Goal: Information Seeking & Learning: Learn about a topic

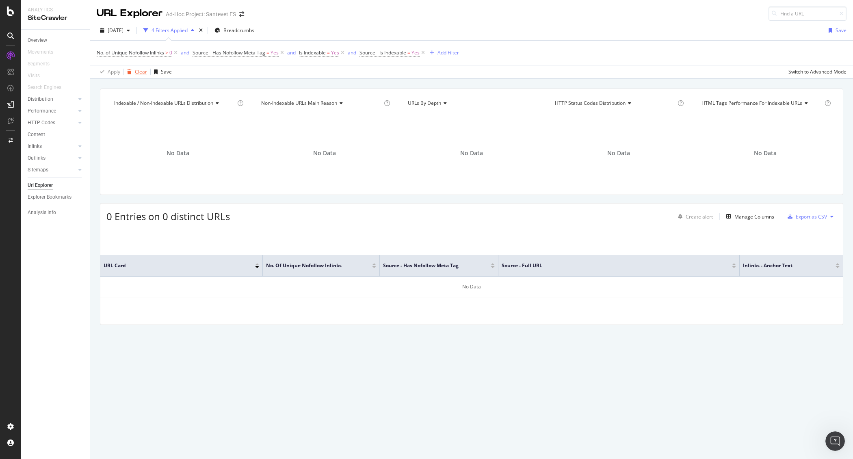
click at [135, 74] on div "Clear" at bounding box center [141, 71] width 12 height 7
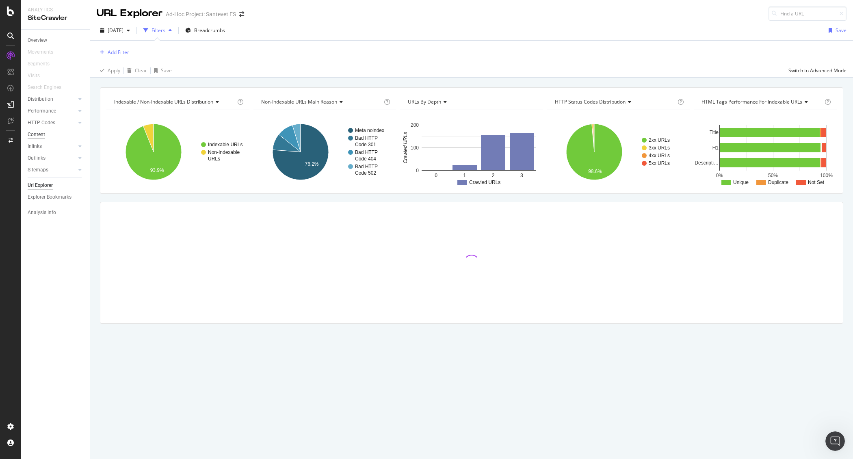
click at [43, 134] on div "Content" at bounding box center [36, 134] width 17 height 9
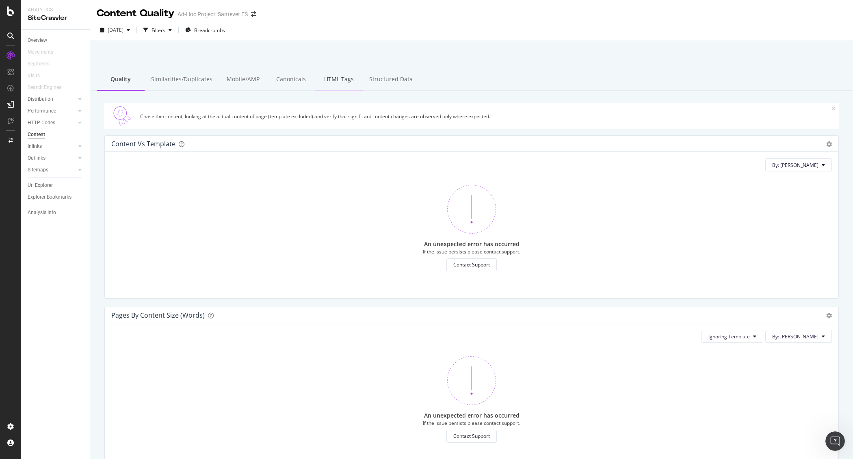
click at [338, 80] on div "HTML Tags" at bounding box center [339, 80] width 48 height 22
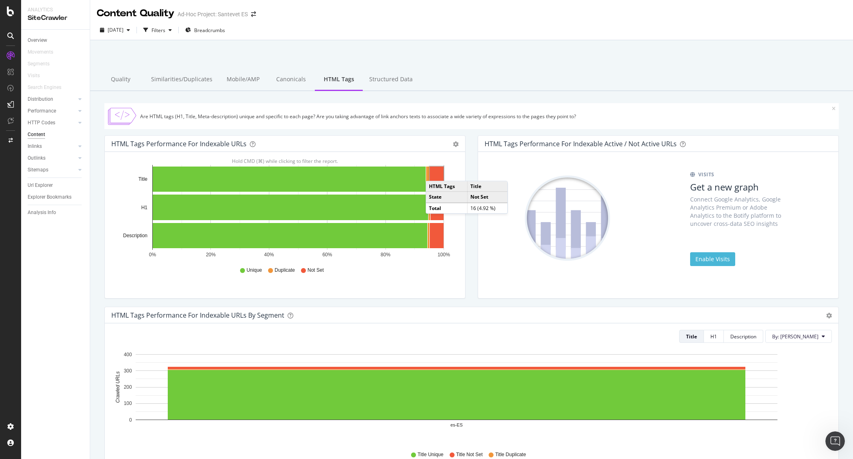
click at [434, 173] on rect "A chart." at bounding box center [437, 179] width 14 height 25
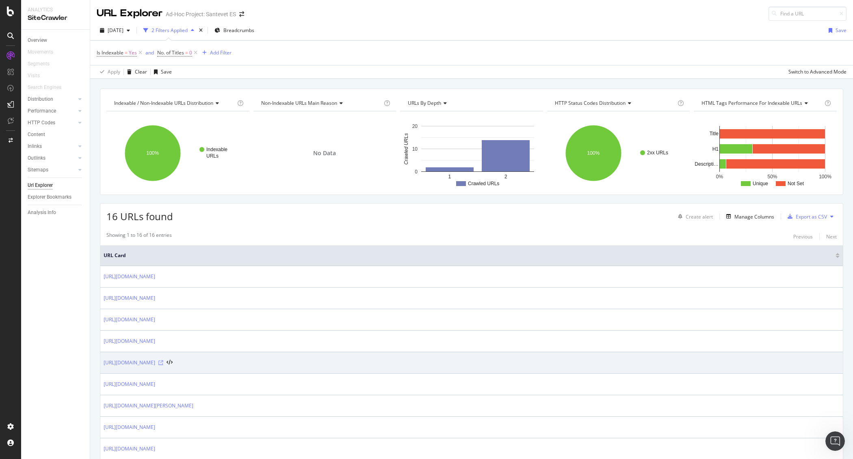
click at [163, 362] on icon at bounding box center [160, 362] width 5 height 5
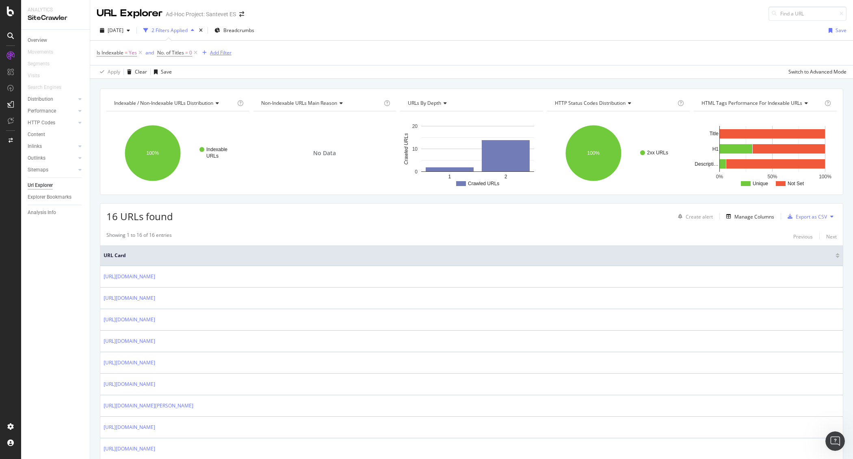
click at [225, 52] on div "Add Filter" at bounding box center [221, 52] width 22 height 7
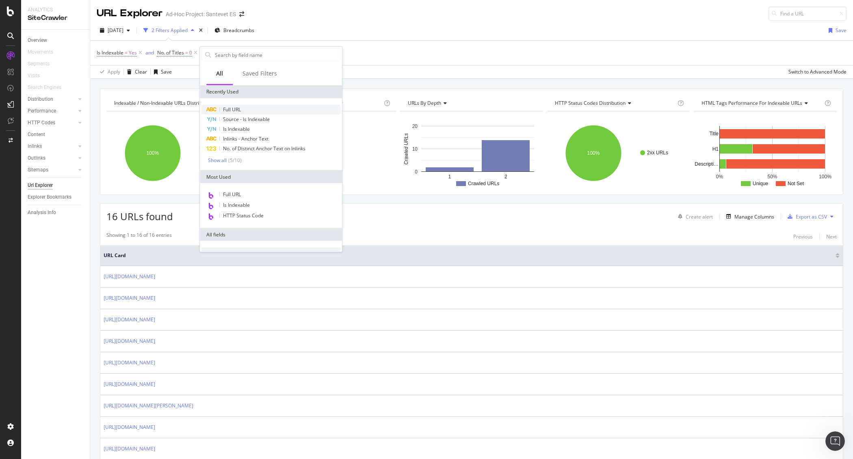
click at [240, 110] on span "Full URL" at bounding box center [232, 109] width 18 height 7
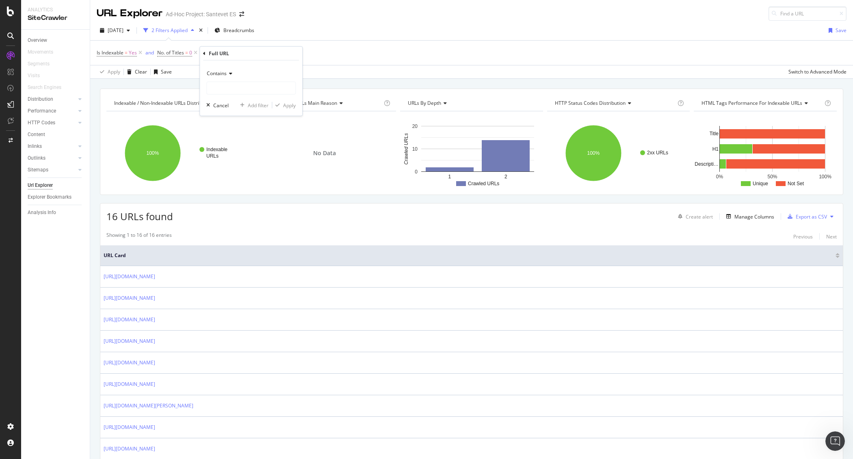
click at [226, 72] on span "Contains" at bounding box center [217, 73] width 20 height 7
click at [243, 163] on span "Doesn't contain" at bounding box center [228, 164] width 35 height 7
click at [253, 89] on input "text" at bounding box center [251, 88] width 89 height 13
type input "p"
type input "preguntas-"
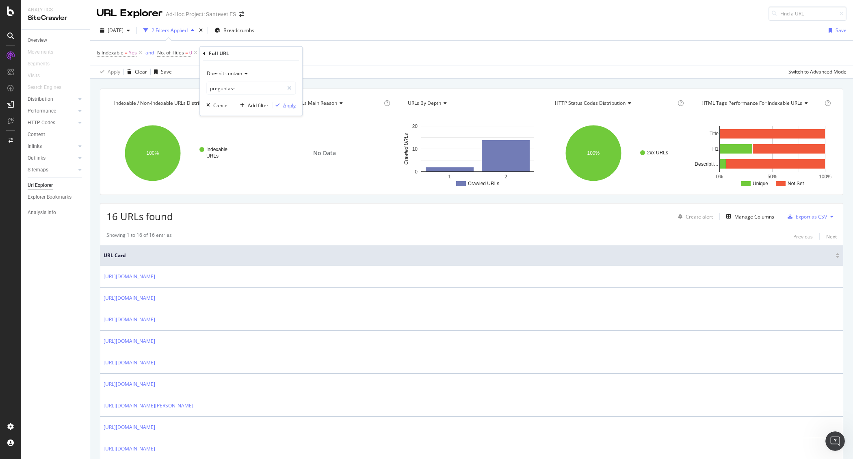
click at [291, 105] on div "Apply" at bounding box center [289, 105] width 13 height 7
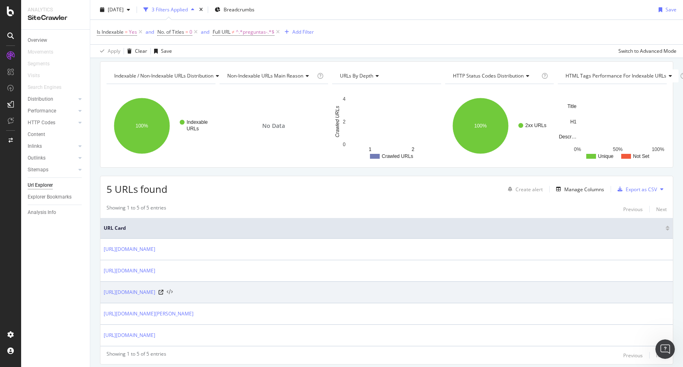
scroll to position [59, 0]
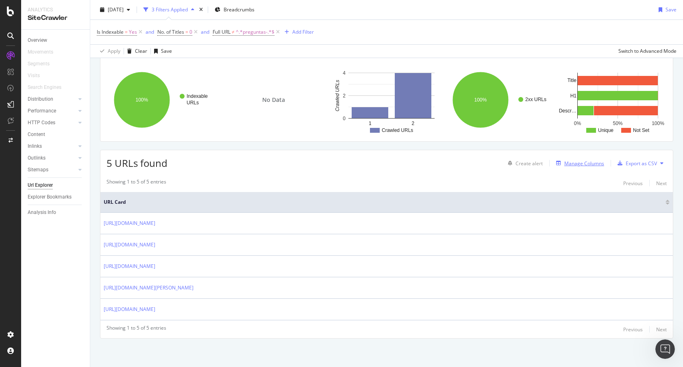
click at [586, 160] on div "Manage Columns" at bounding box center [584, 163] width 40 height 7
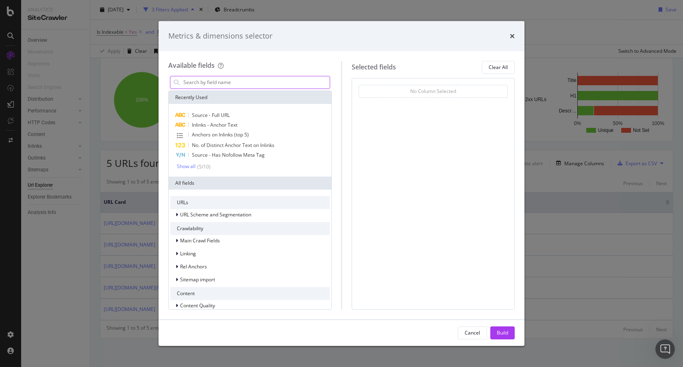
click at [253, 84] on input "modal" at bounding box center [255, 82] width 147 height 12
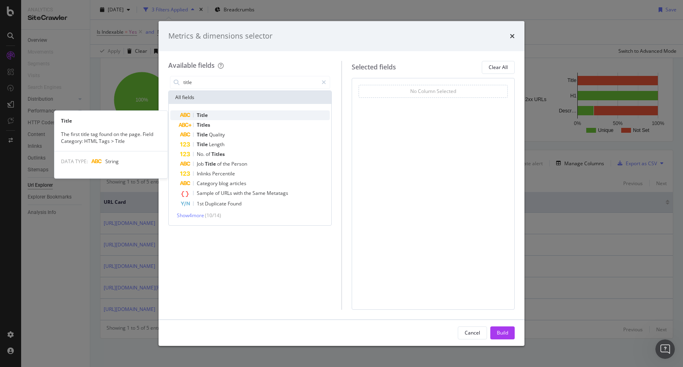
type input "title"
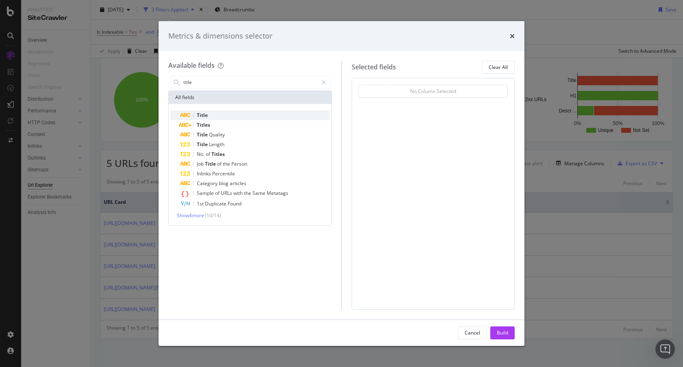
click at [229, 115] on div "Title" at bounding box center [255, 116] width 150 height 10
click at [510, 332] on button "Build" at bounding box center [502, 333] width 24 height 13
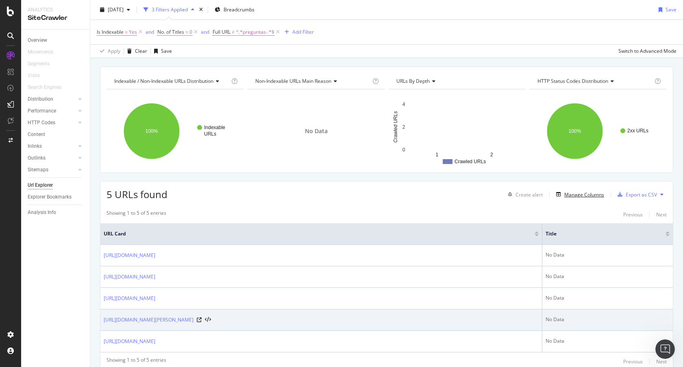
scroll to position [54, 0]
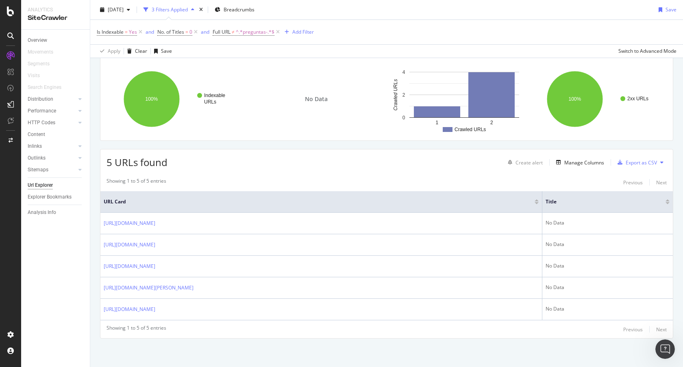
drag, startPoint x: 564, startPoint y: 198, endPoint x: 306, endPoint y: 208, distance: 258.7
click at [298, 212] on th "URL Card" at bounding box center [321, 202] width 442 height 22
drag, startPoint x: 565, startPoint y: 198, endPoint x: 603, endPoint y: 171, distance: 46.3
click at [419, 207] on th "URL Card" at bounding box center [321, 202] width 442 height 22
click at [171, 30] on span "No. of Titles" at bounding box center [170, 31] width 27 height 7
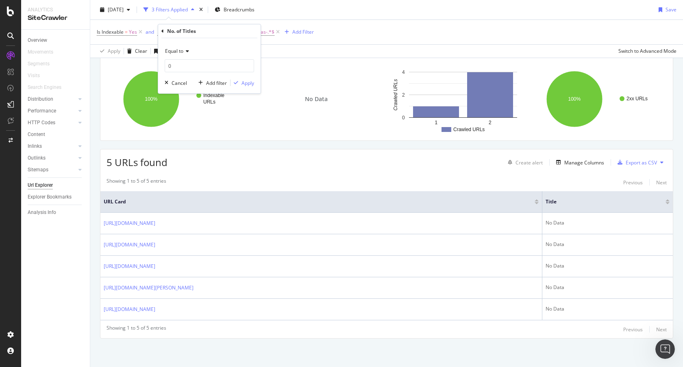
click at [163, 32] on icon at bounding box center [162, 31] width 2 height 5
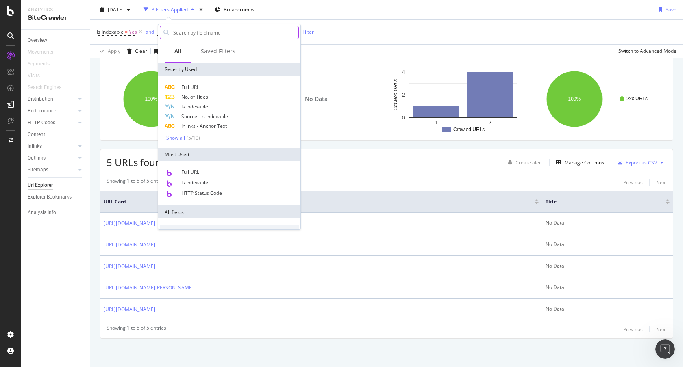
click at [185, 34] on input "text" at bounding box center [235, 32] width 126 height 12
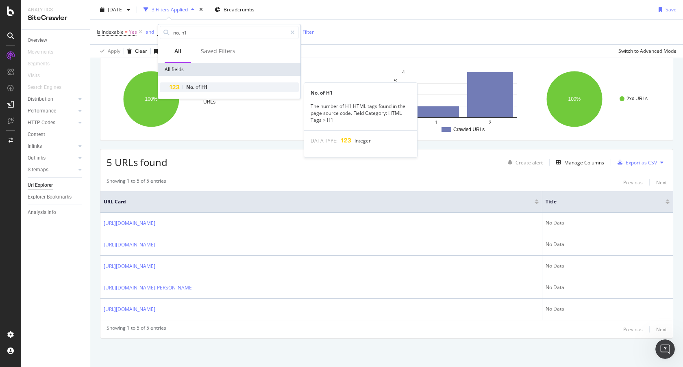
type input "no. h1"
click at [195, 88] on span "of" at bounding box center [198, 87] width 6 height 7
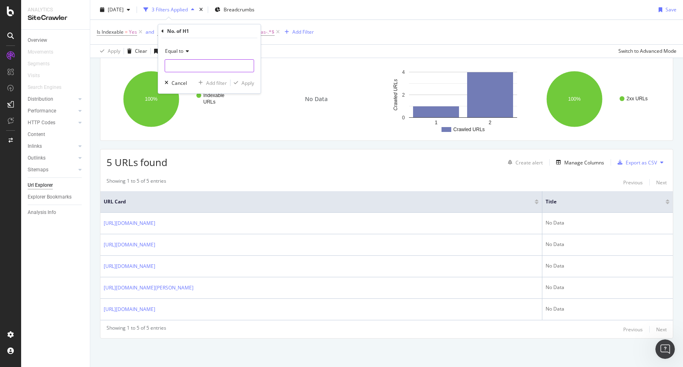
click at [197, 68] on input "number" at bounding box center [209, 65] width 89 height 13
type input "0"
click at [250, 82] on div "Apply" at bounding box center [247, 83] width 13 height 7
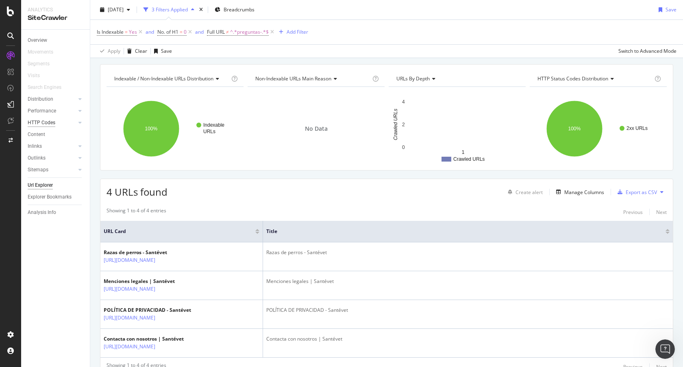
scroll to position [35, 0]
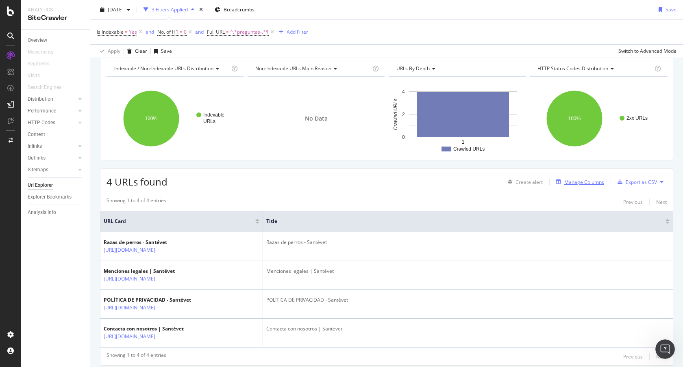
click at [580, 182] on div "Manage Columns" at bounding box center [584, 182] width 40 height 7
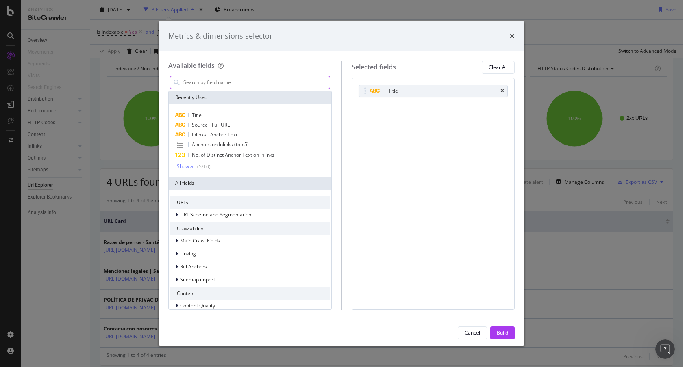
click at [208, 80] on input "modal" at bounding box center [255, 82] width 147 height 12
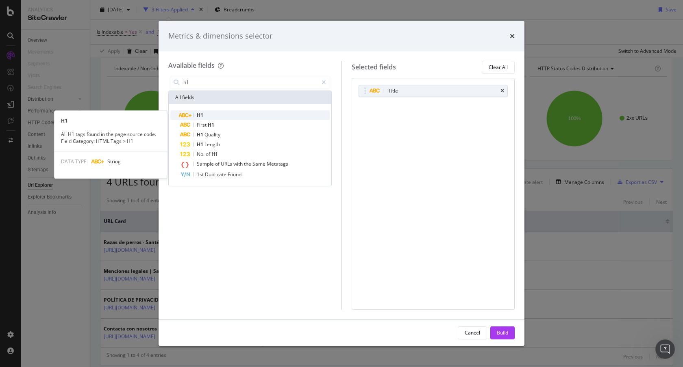
type input "h1"
click at [209, 114] on div "H1" at bounding box center [255, 116] width 150 height 10
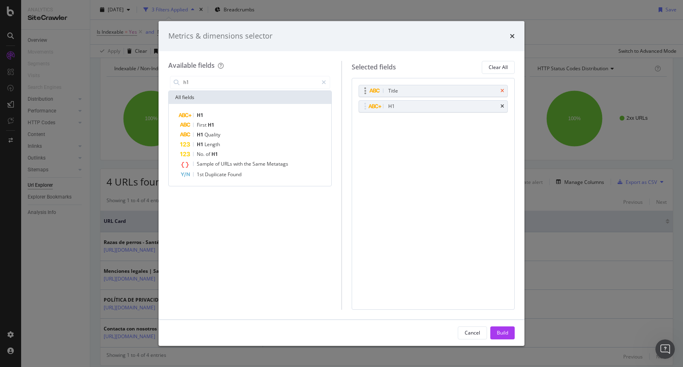
click at [502, 90] on icon "times" at bounding box center [502, 91] width 4 height 5
click at [505, 332] on div "Build" at bounding box center [502, 333] width 11 height 7
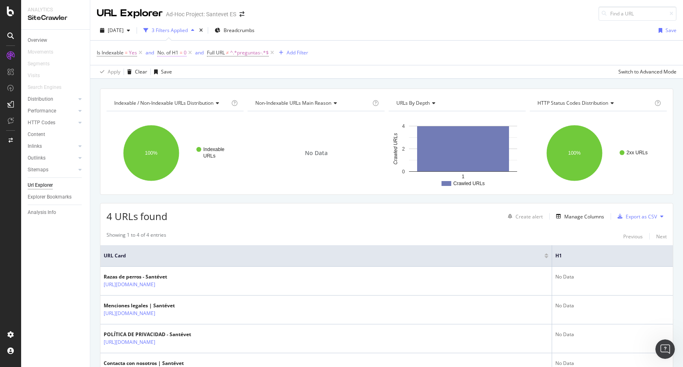
click at [175, 51] on span "No. of H1" at bounding box center [167, 52] width 21 height 7
click at [184, 74] on icon at bounding box center [186, 71] width 6 height 5
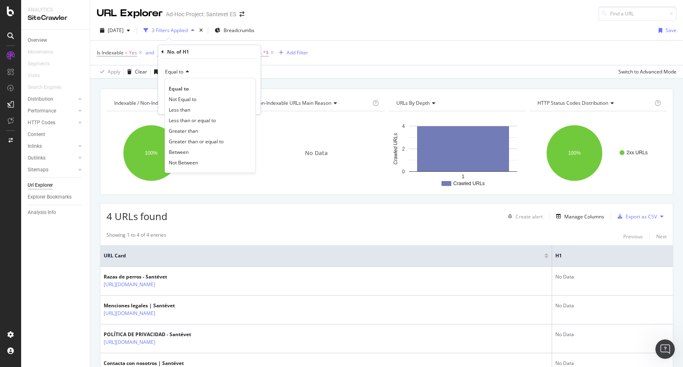
click at [161, 51] on icon at bounding box center [162, 52] width 2 height 5
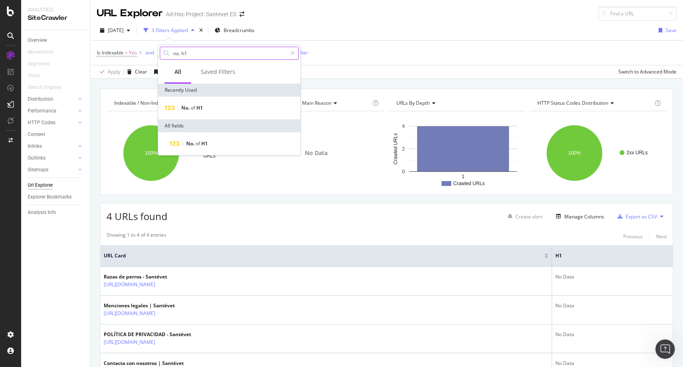
click at [184, 54] on input "no. h1" at bounding box center [229, 53] width 114 height 12
drag, startPoint x: 193, startPoint y: 53, endPoint x: 182, endPoint y: 53, distance: 10.2
click at [182, 53] on input "no. h1" at bounding box center [229, 53] width 114 height 12
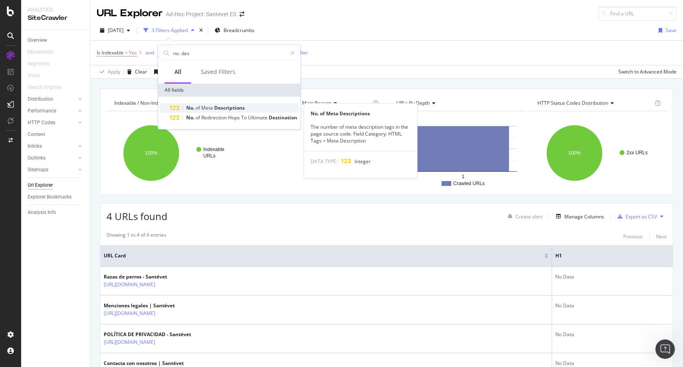
type input "no. des"
click at [212, 110] on span "Meta" at bounding box center [207, 107] width 13 height 7
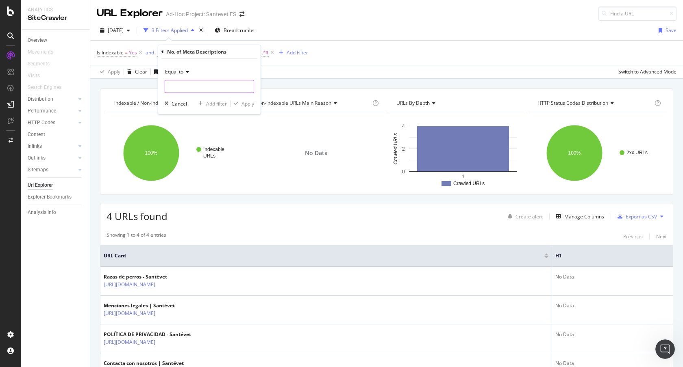
click at [192, 85] on input "number" at bounding box center [209, 86] width 89 height 13
type input "0"
click at [248, 102] on div "Apply" at bounding box center [247, 103] width 13 height 7
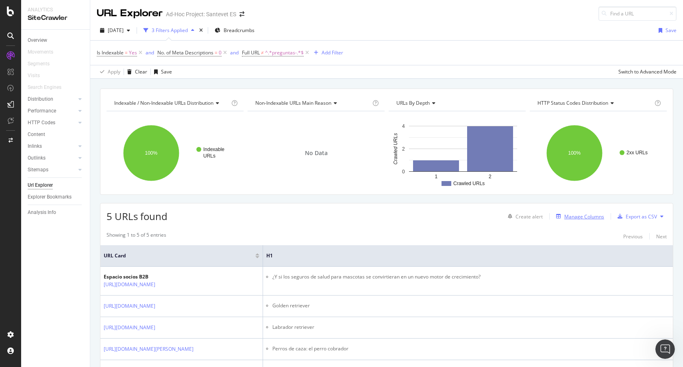
click at [586, 213] on div "Manage Columns" at bounding box center [584, 216] width 40 height 7
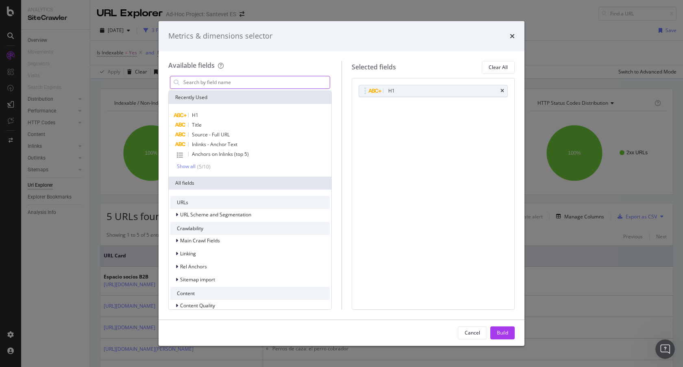
click at [280, 84] on input "modal" at bounding box center [255, 82] width 147 height 12
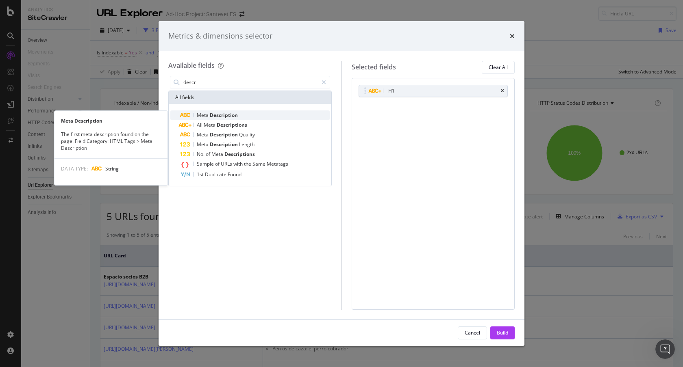
type input "descr"
click at [232, 111] on div "Meta Description" at bounding box center [255, 116] width 150 height 10
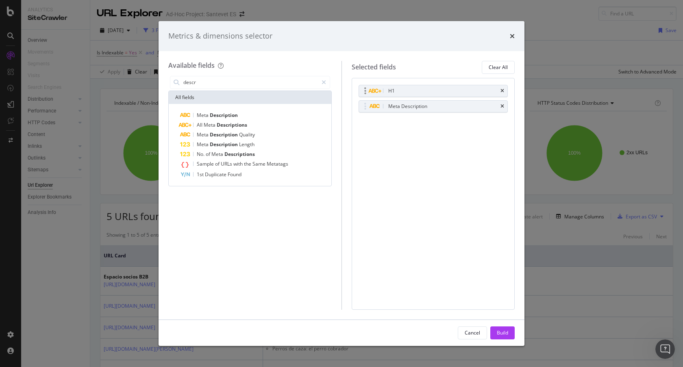
click at [505, 89] on div "H1" at bounding box center [433, 90] width 149 height 11
click at [501, 91] on icon "times" at bounding box center [502, 91] width 4 height 5
click at [502, 332] on div "Build" at bounding box center [502, 333] width 11 height 7
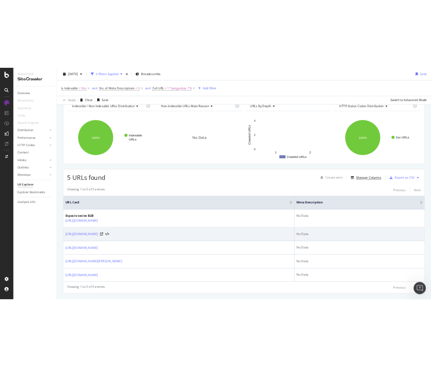
scroll to position [61, 0]
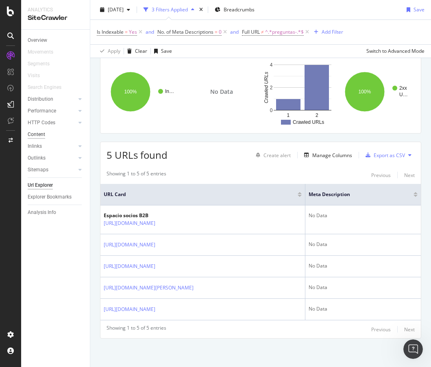
click at [41, 132] on div "Content" at bounding box center [36, 134] width 17 height 9
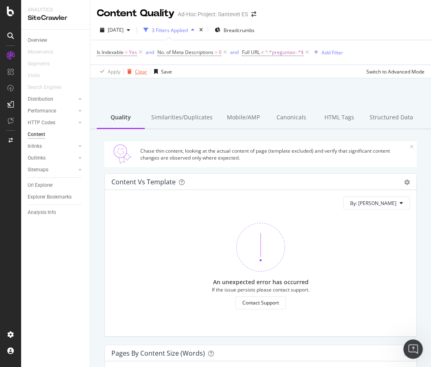
click at [139, 70] on div "Clear" at bounding box center [141, 71] width 12 height 7
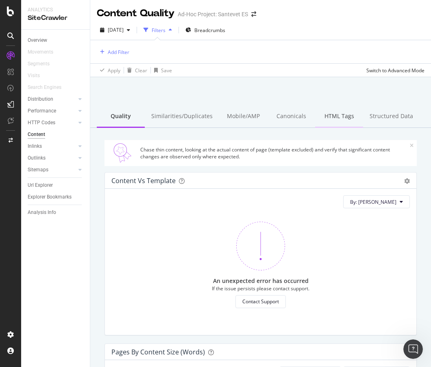
click at [331, 119] on div "HTML Tags" at bounding box center [339, 117] width 48 height 22
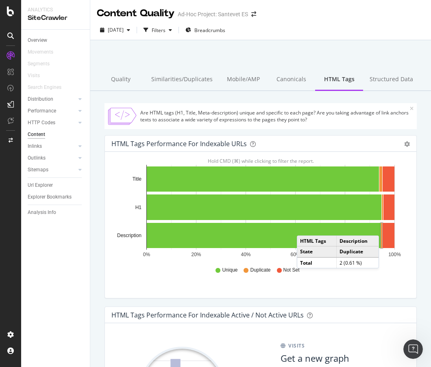
click at [381, 228] on rect "A chart." at bounding box center [381, 235] width 1 height 25
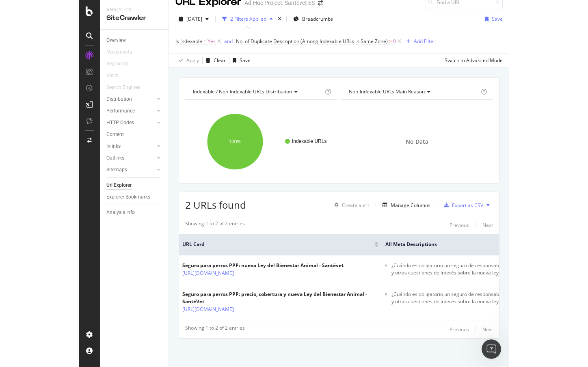
scroll to position [17, 0]
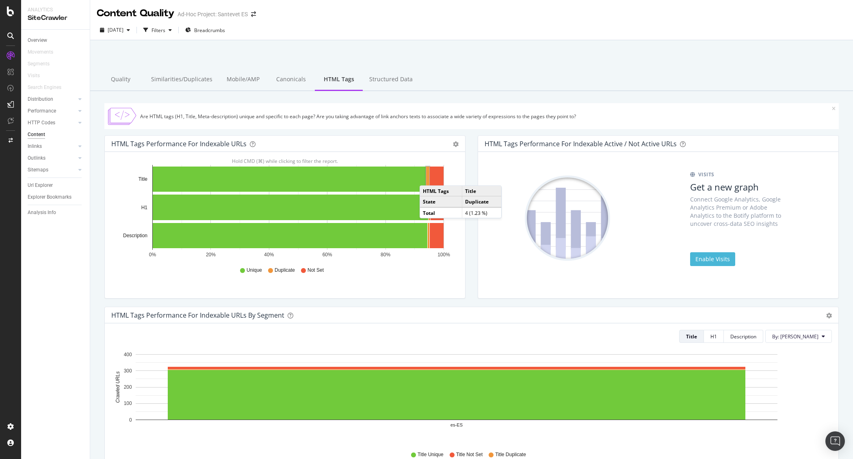
click at [428, 178] on rect "A chart." at bounding box center [427, 179] width 3 height 25
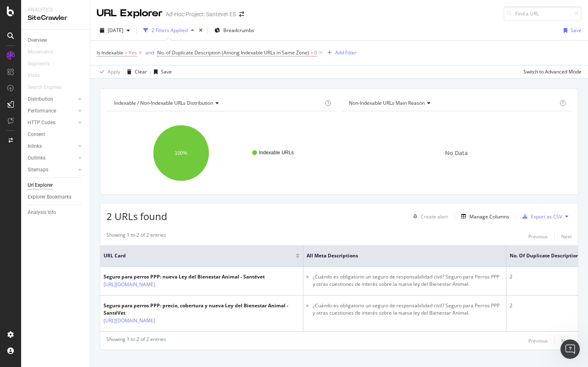
scroll to position [17, 0]
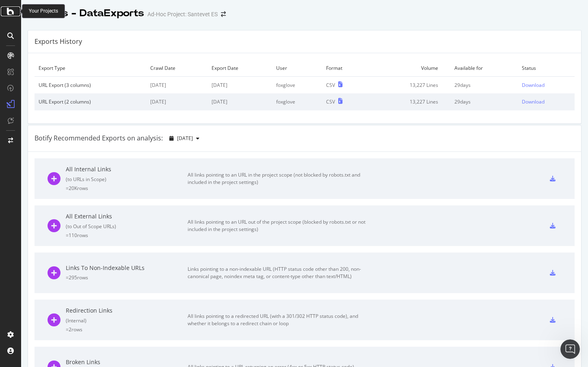
click at [11, 8] on icon at bounding box center [10, 12] width 7 height 10
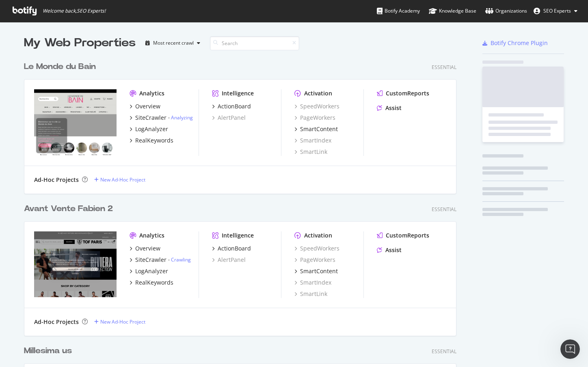
scroll to position [361, 576]
click at [230, 44] on input at bounding box center [254, 43] width 89 height 14
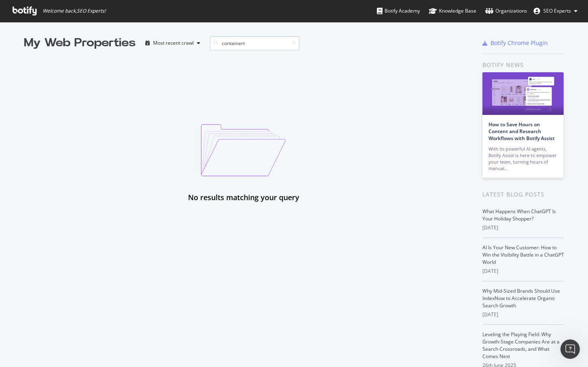
type input "container"
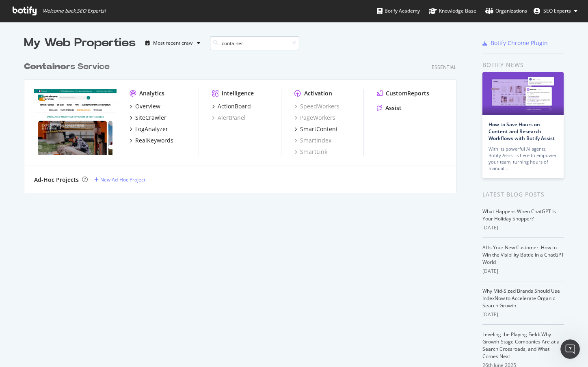
scroll to position [136, 433]
click at [89, 72] on div "Container s Service" at bounding box center [67, 67] width 86 height 12
